Goal: Communication & Community: Answer question/provide support

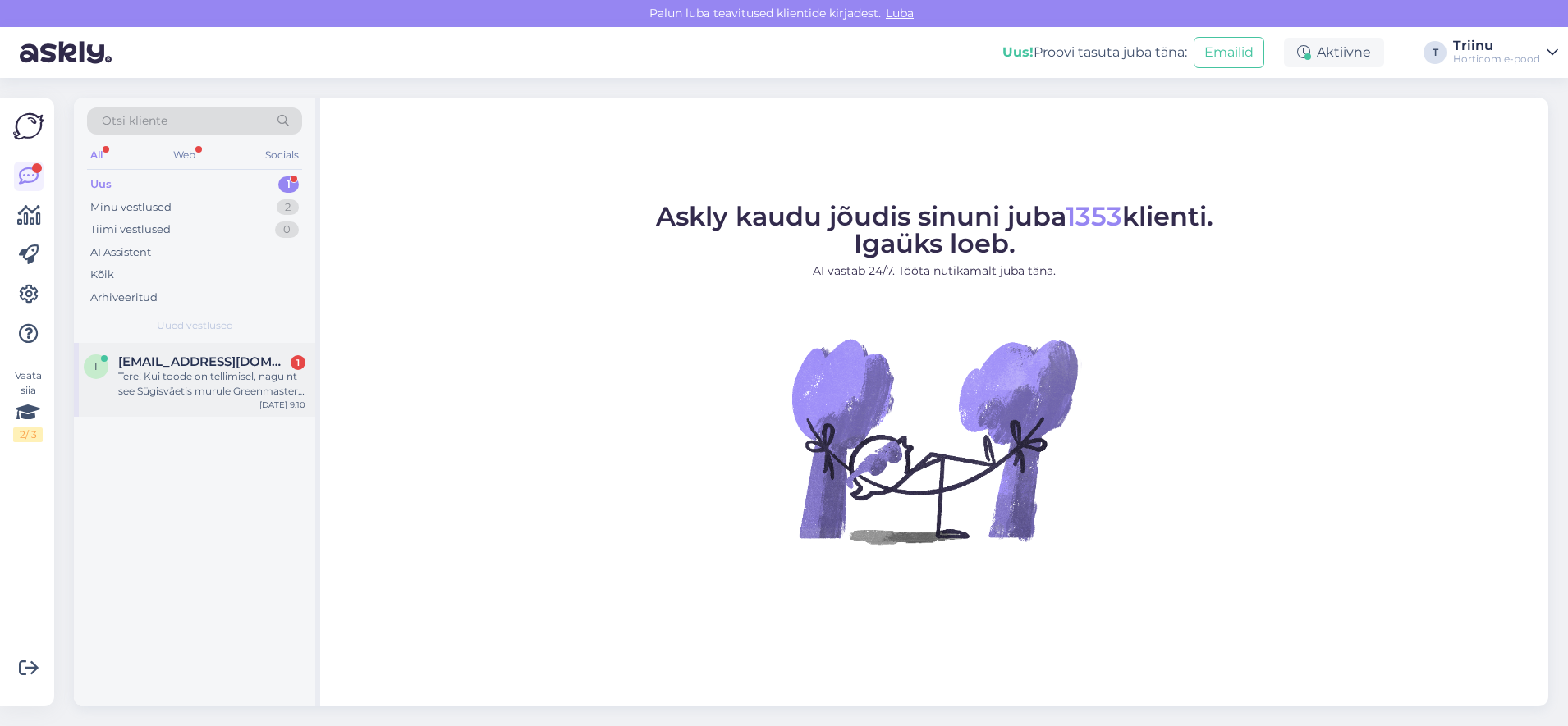
drag, startPoint x: 151, startPoint y: 377, endPoint x: 278, endPoint y: 395, distance: 128.3
click at [153, 377] on div "Tere! Kui toode on tellimisel, nagu nt see Sügisväetis murule Greenmaster ProLi…" at bounding box center [212, 383] width 187 height 30
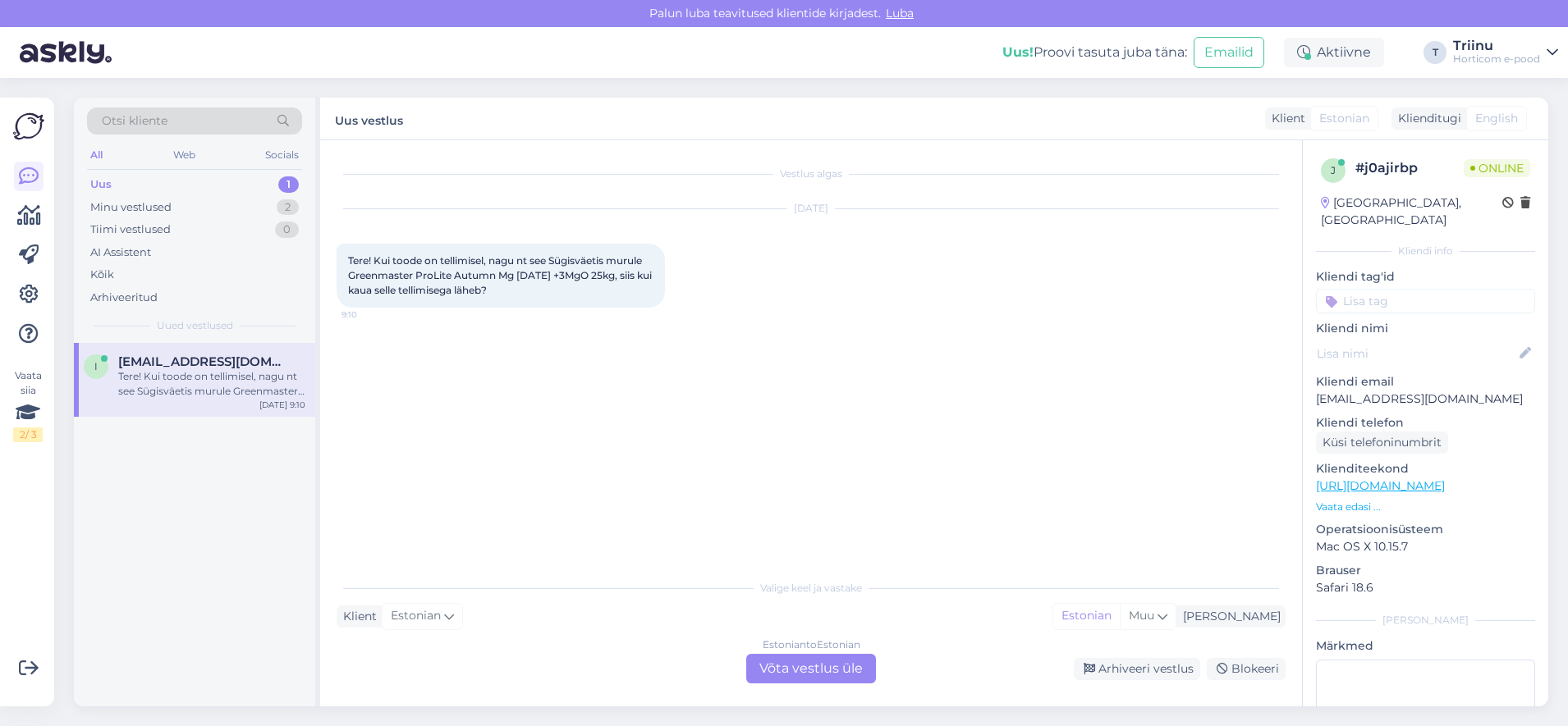
click at [788, 663] on div "Estonian to Estonian Võta vestlus üle" at bounding box center [811, 668] width 130 height 30
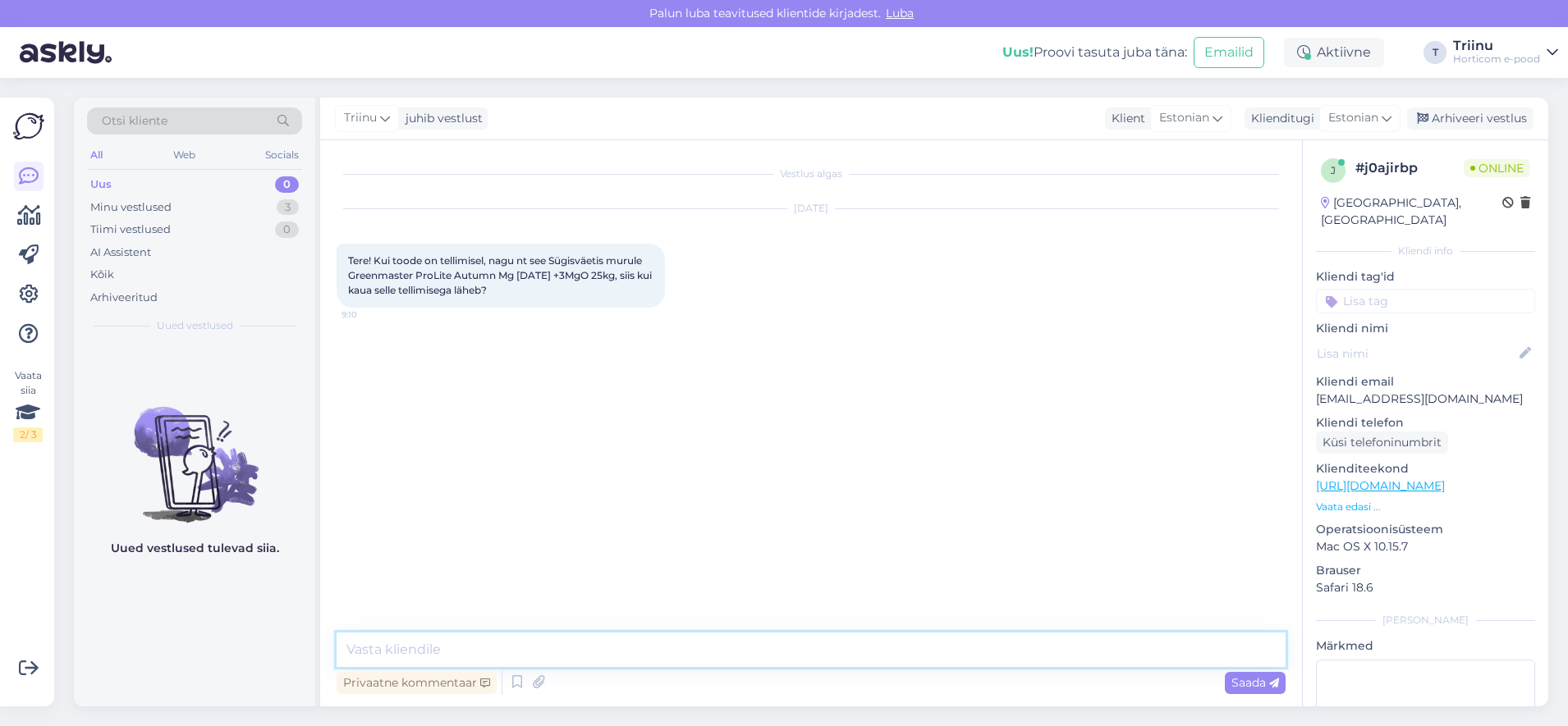
click at [416, 653] on textarea at bounding box center [811, 650] width 949 height 35
type textarea "Tere"
type textarea "Kohe vaatan süsteemist järele"
click at [483, 644] on textarea at bounding box center [811, 650] width 949 height 35
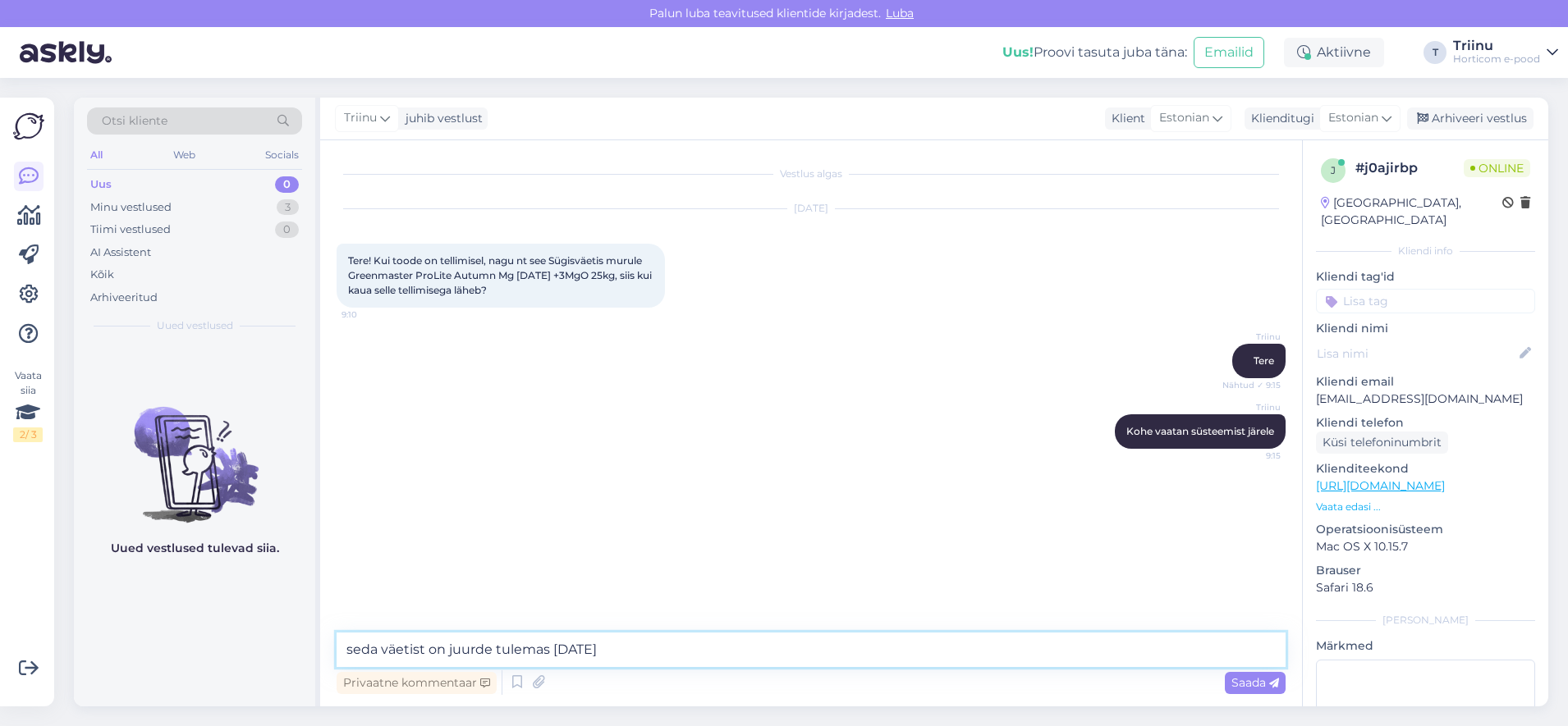
type textarea "seda väetist on juurde tulemas [DATE]."
type textarea "K"
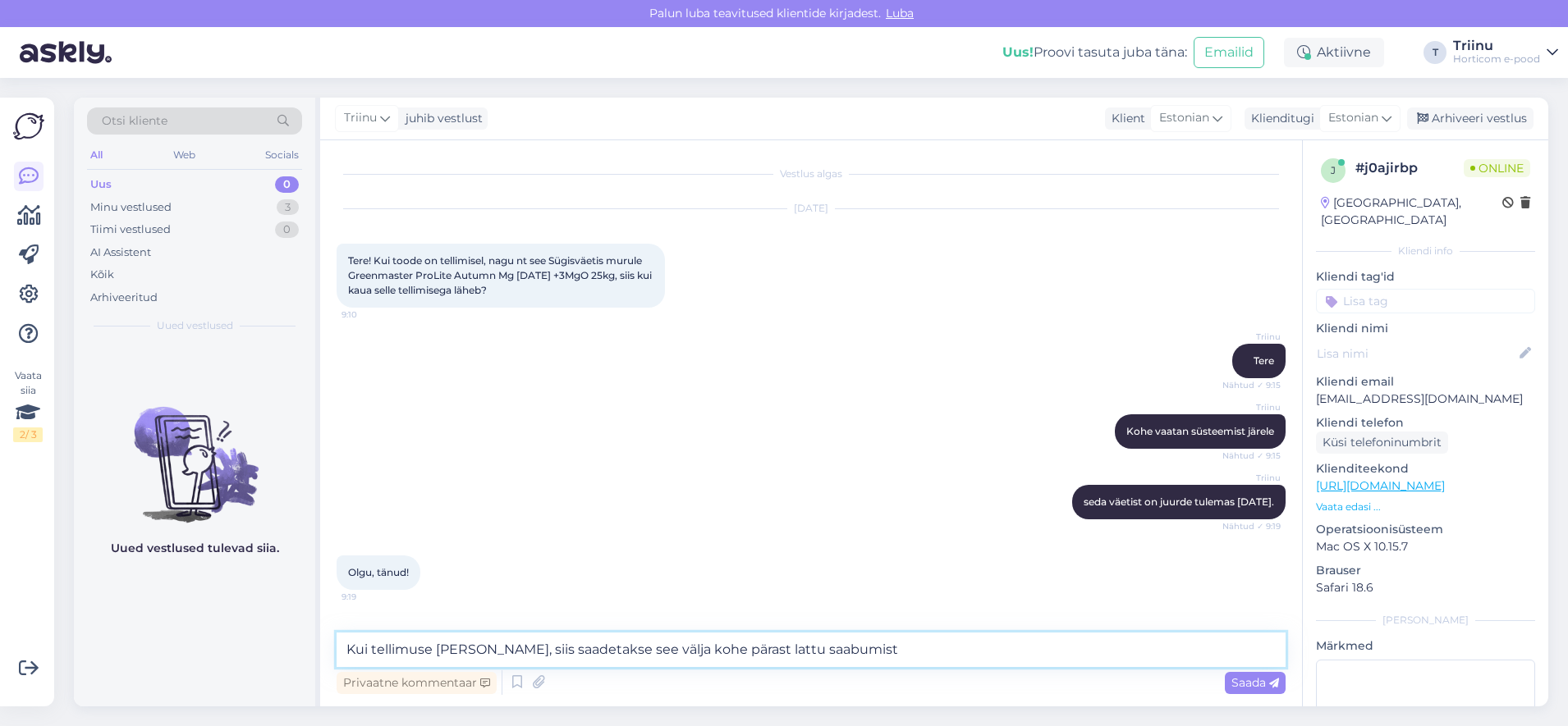
type textarea "Kui tellimuse [PERSON_NAME], siis saadetakse see välja kohe pärast lattu saabum…"
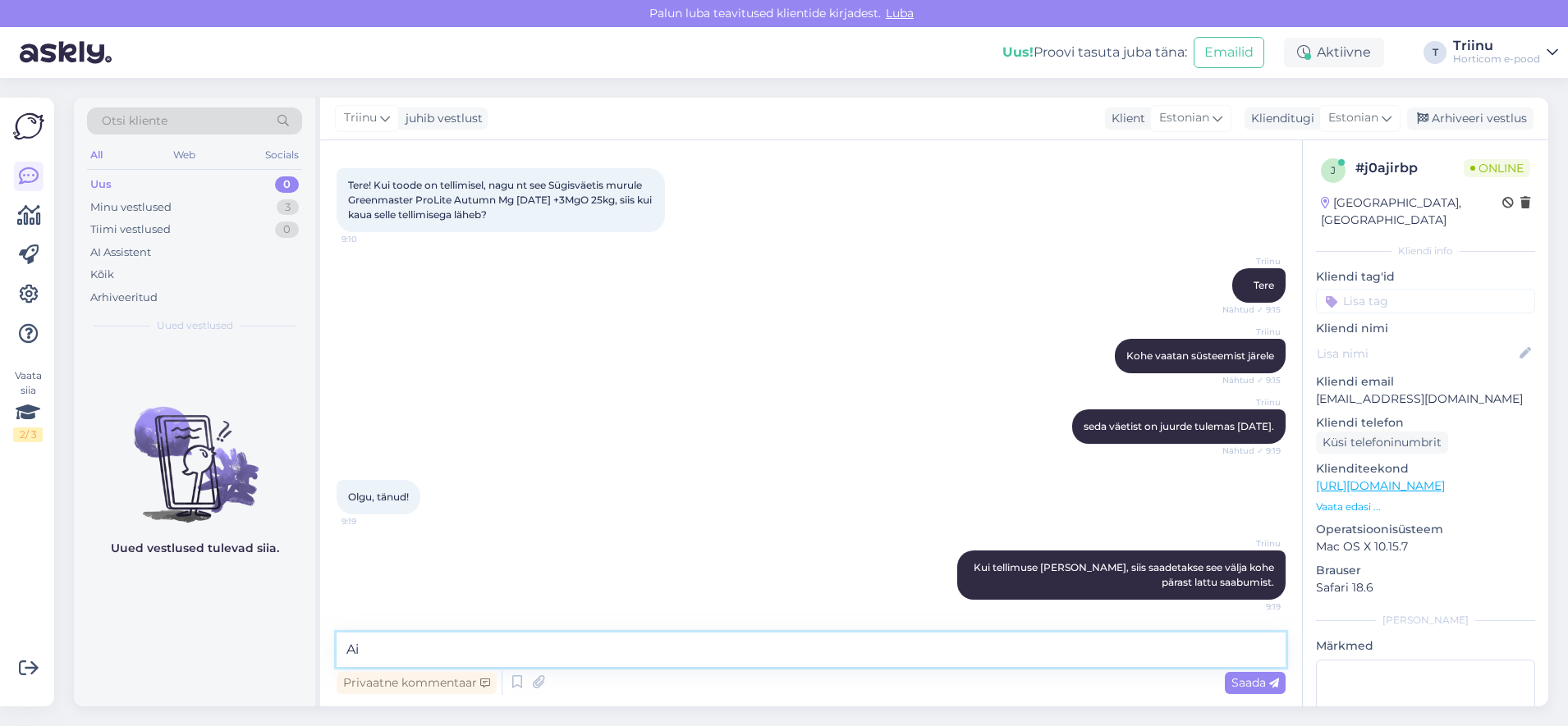
type textarea "A"
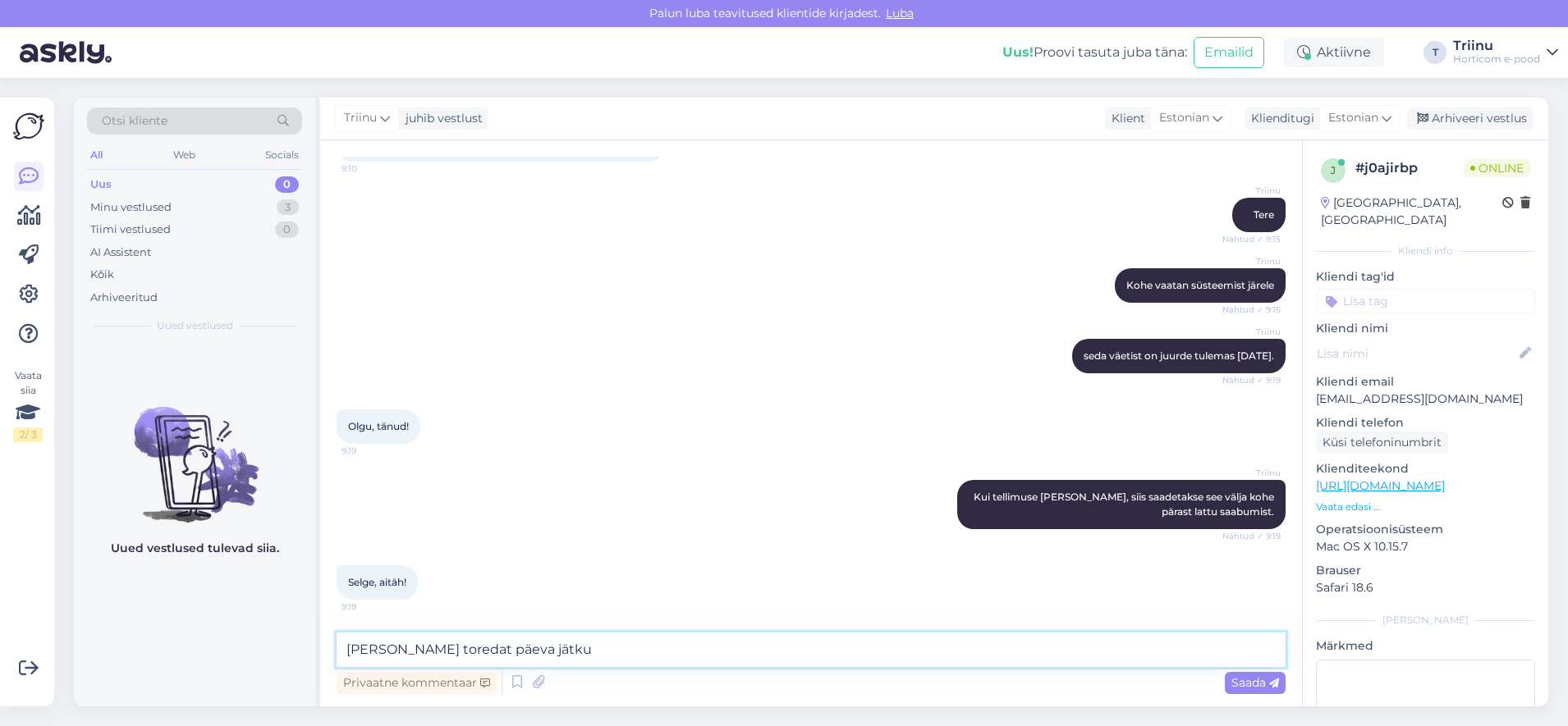
type textarea "[PERSON_NAME] toredat päeva jätku!"
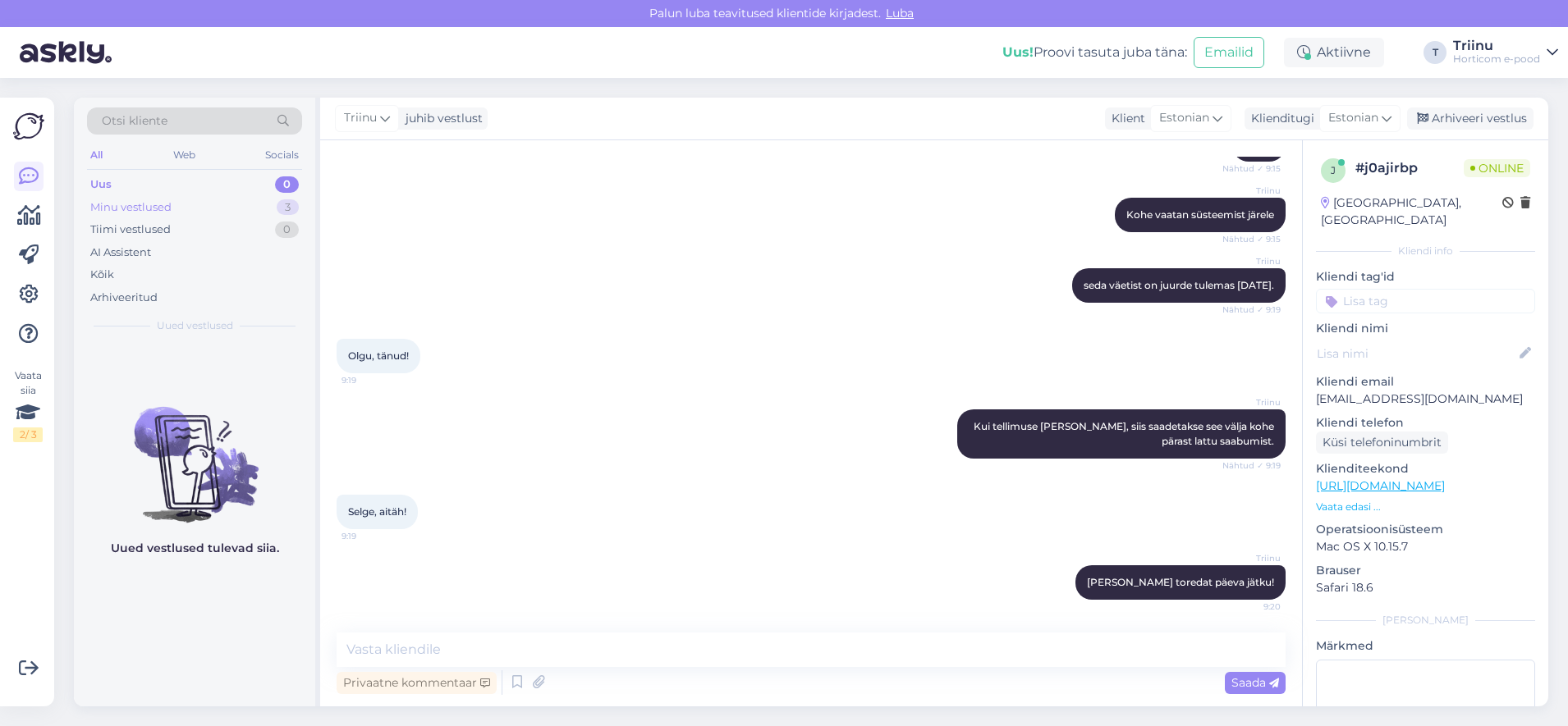
click at [177, 207] on div "Minu vestlused 3" at bounding box center [195, 207] width 215 height 23
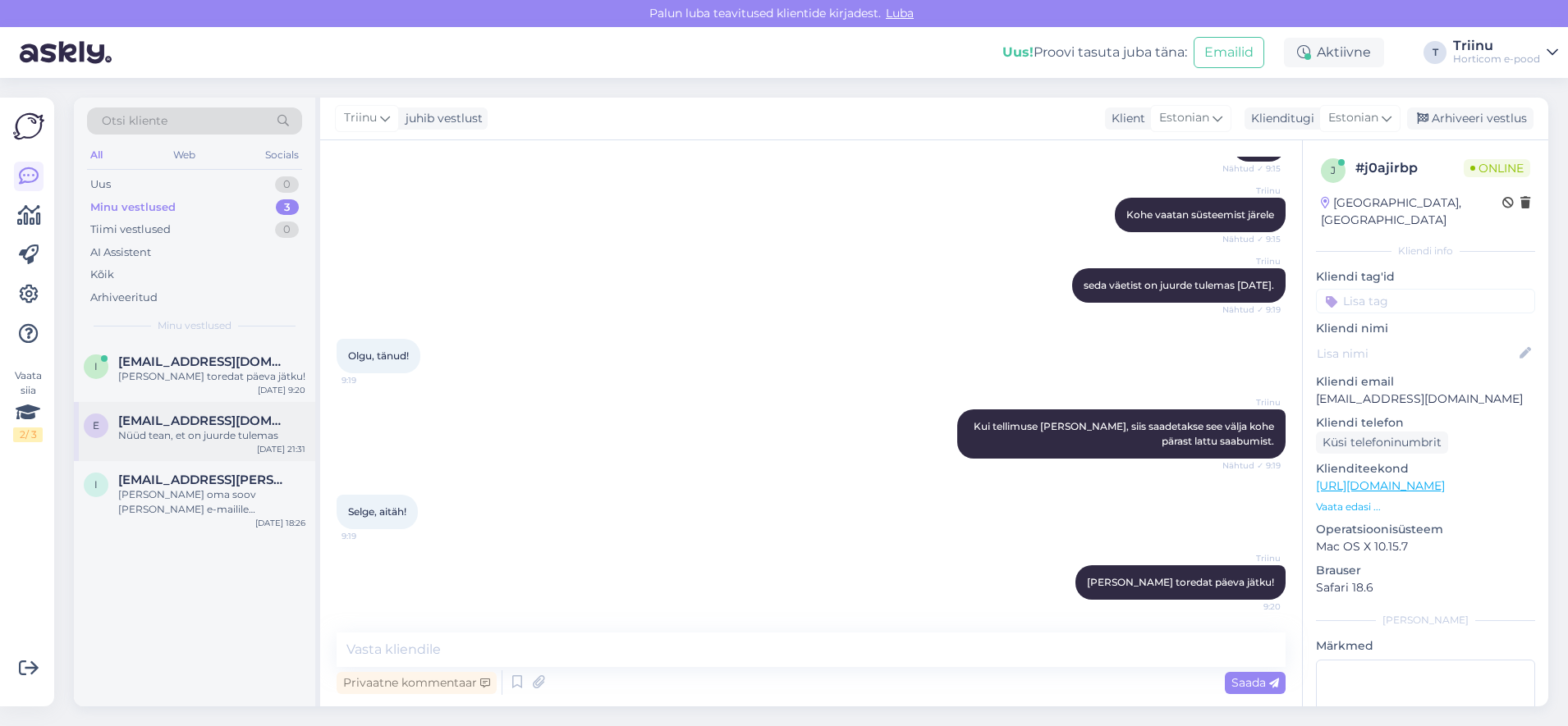
click at [179, 428] on div "Nüüd tean, et on juurde tulemas" at bounding box center [212, 435] width 187 height 14
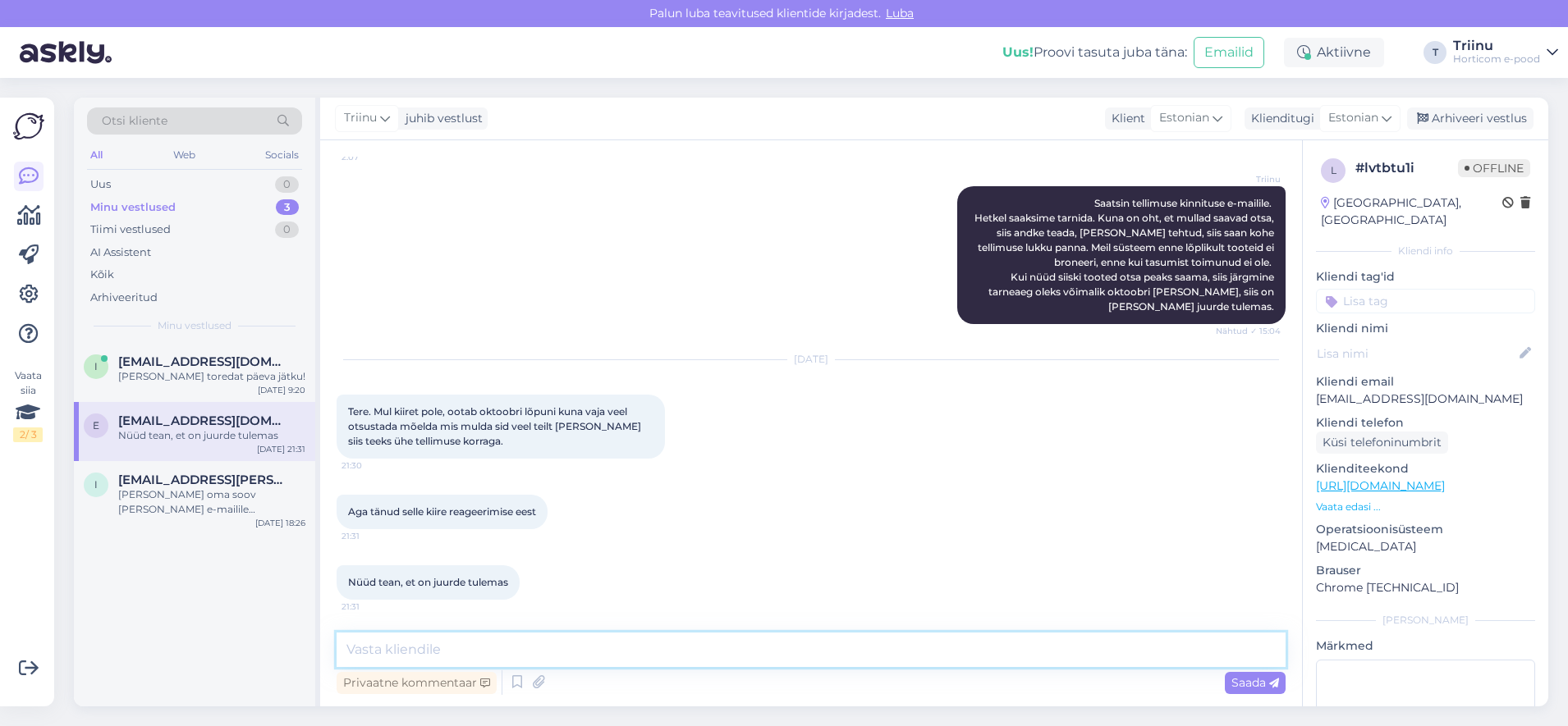
click at [428, 647] on textarea at bounding box center [811, 650] width 949 height 35
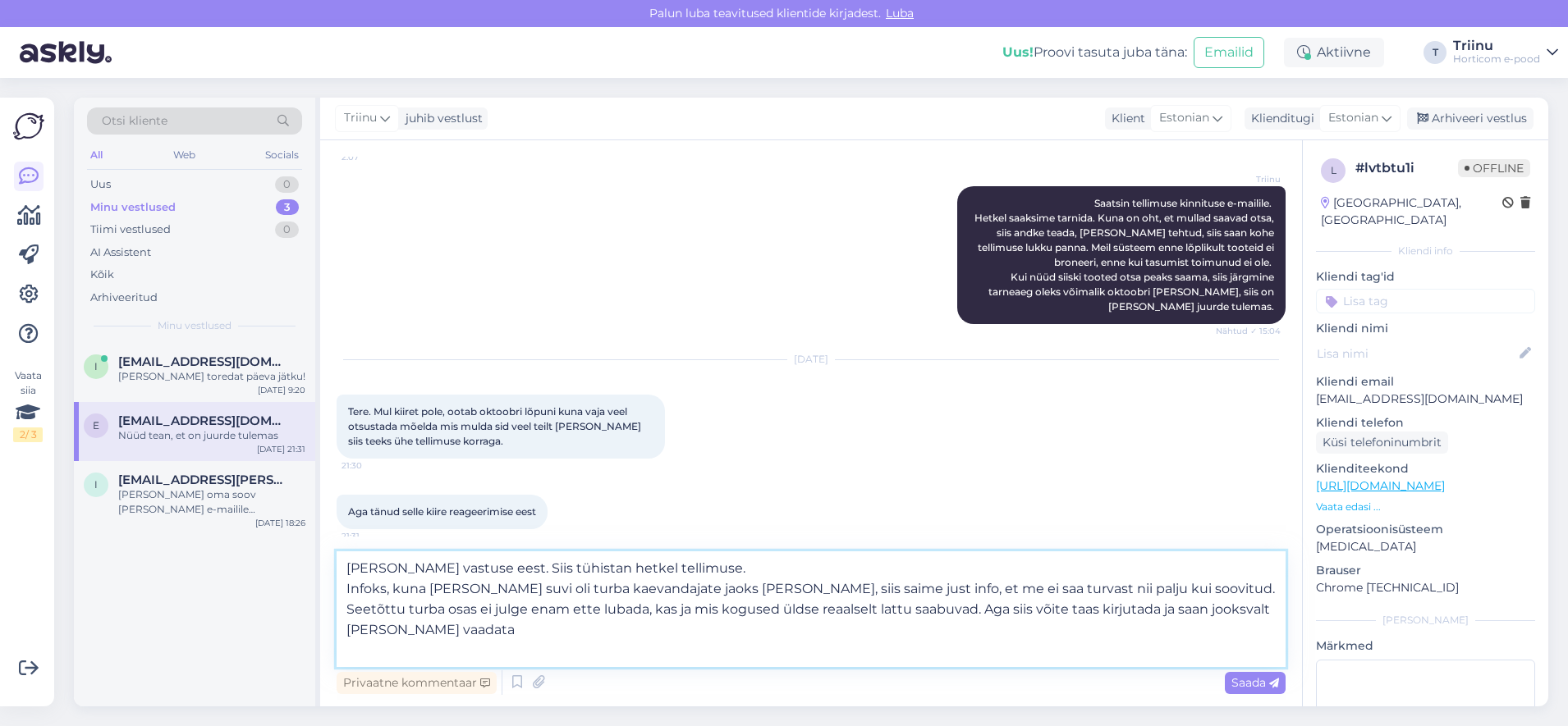
type textarea "[PERSON_NAME] vastuse eest. Siis tühistan hetkel tellimuse. Infoks, kuna [PERSO…"
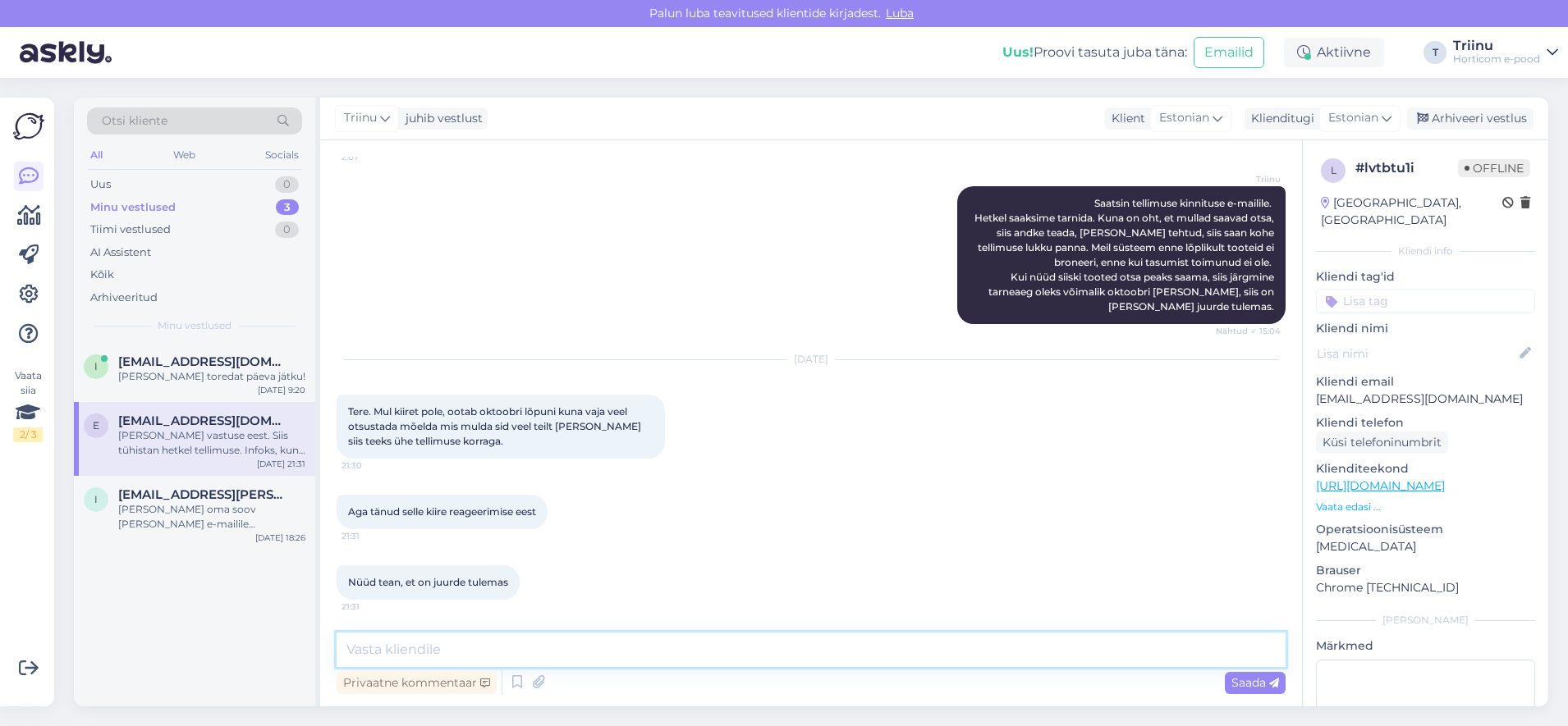
scroll to position [865, 0]
